Goal: Information Seeking & Learning: Learn about a topic

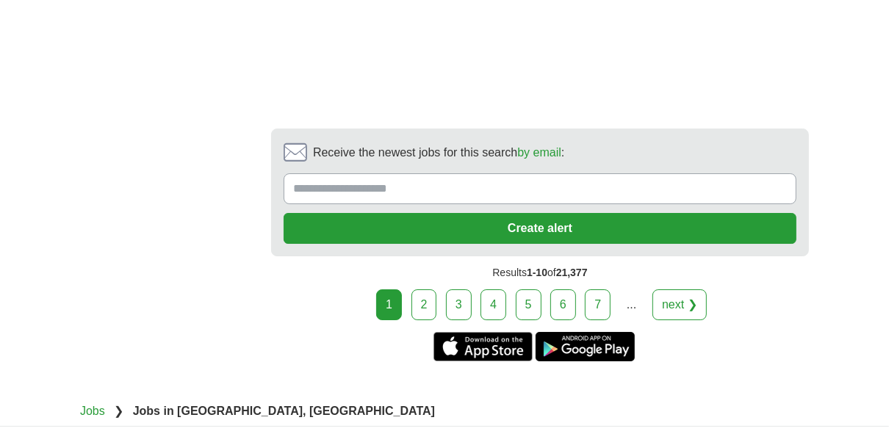
scroll to position [3415, 0]
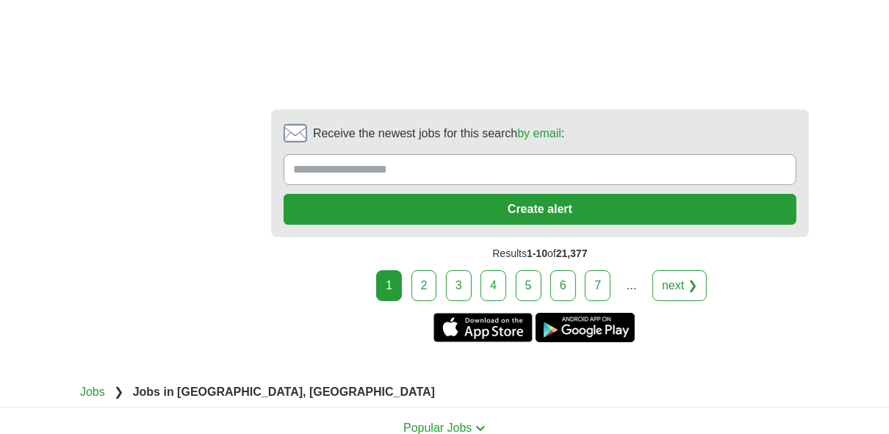
click at [531, 276] on link "5" at bounding box center [529, 285] width 26 height 31
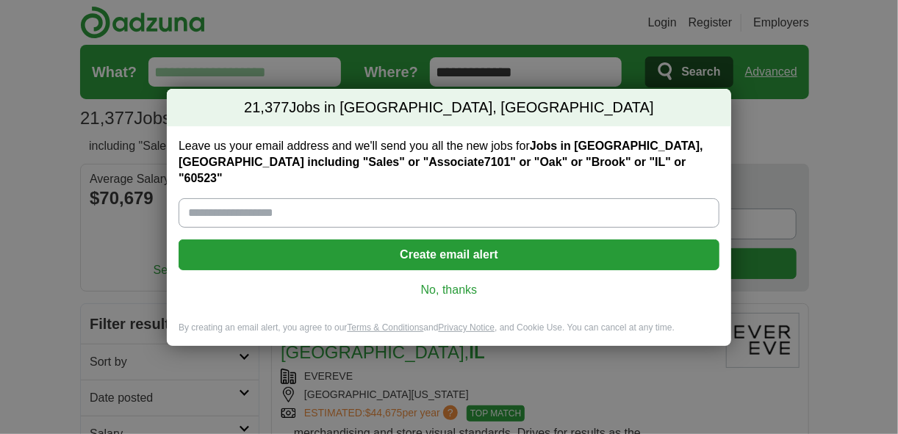
click at [443, 282] on link "No, thanks" at bounding box center [448, 290] width 517 height 16
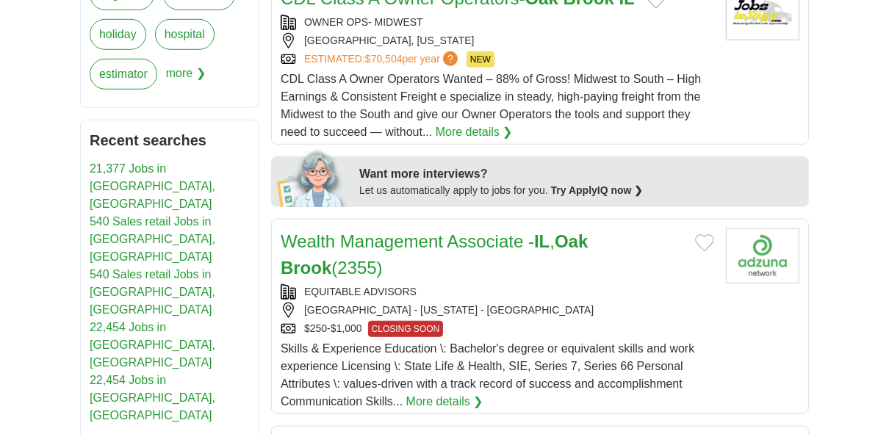
scroll to position [758, 0]
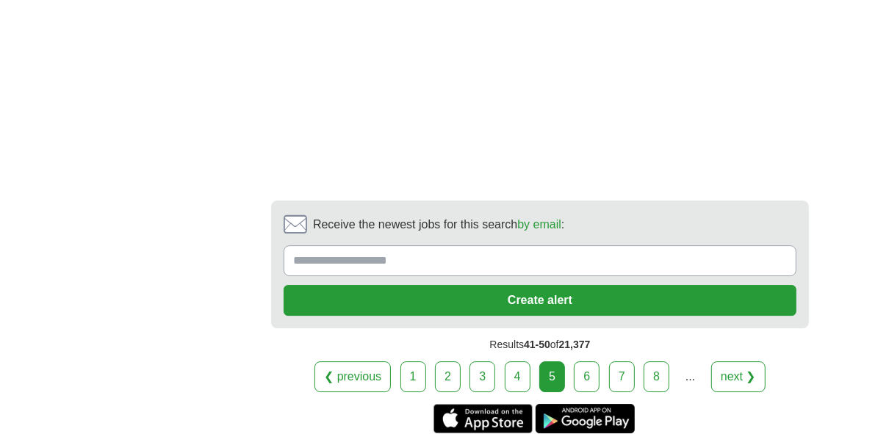
scroll to position [3272, 0]
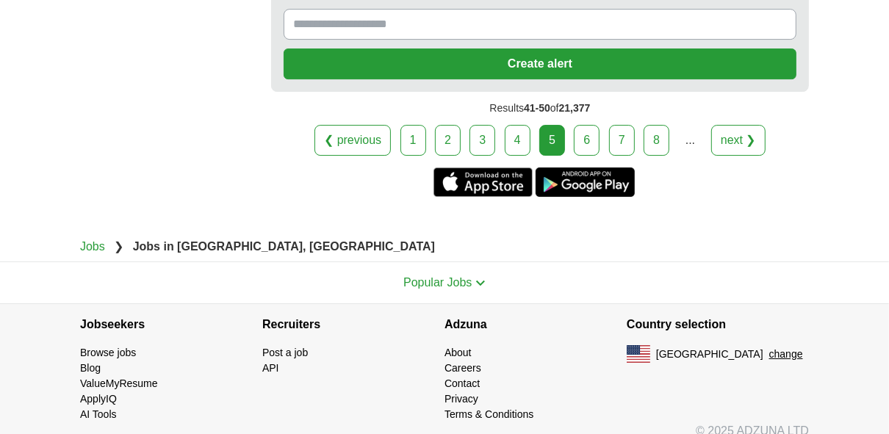
click at [653, 125] on link "8" at bounding box center [657, 140] width 26 height 31
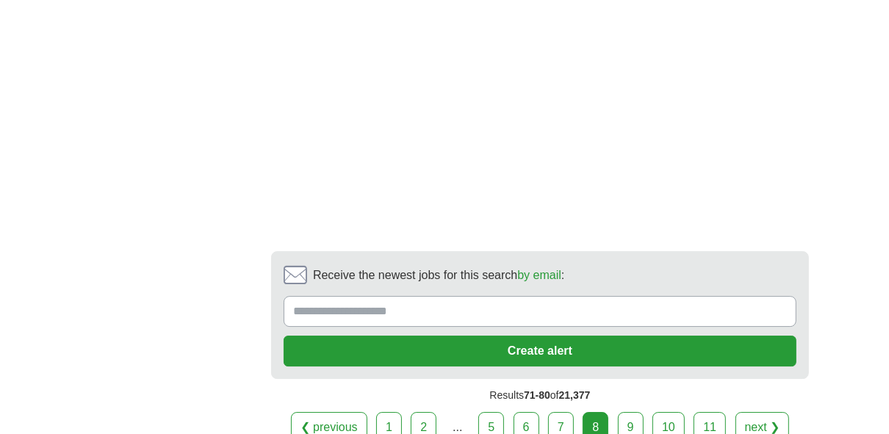
scroll to position [3035, 0]
